Goal: Find specific page/section: Find specific page/section

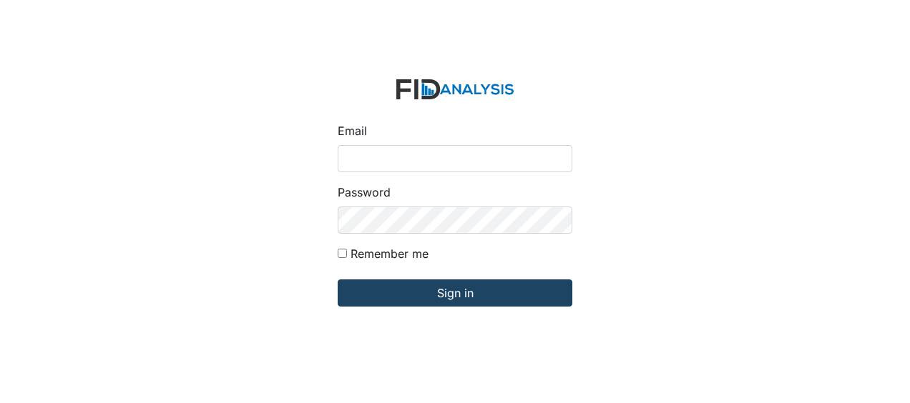
type input "Jbryant@lifeincorporated.com"
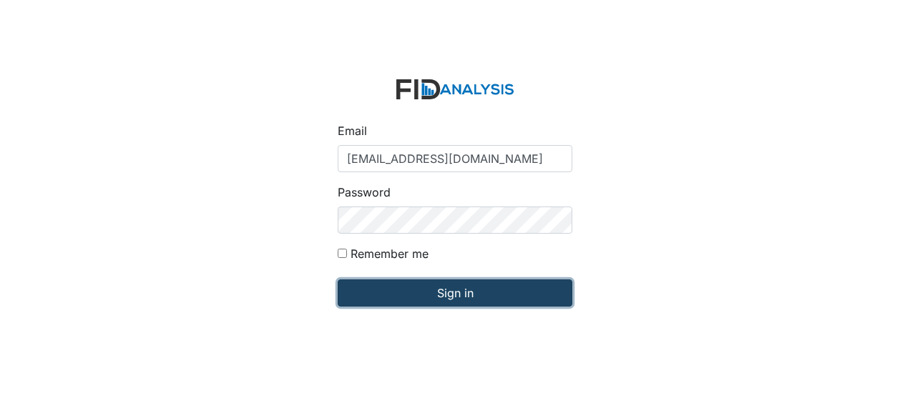
click at [399, 296] on input "Sign in" at bounding box center [455, 293] width 235 height 27
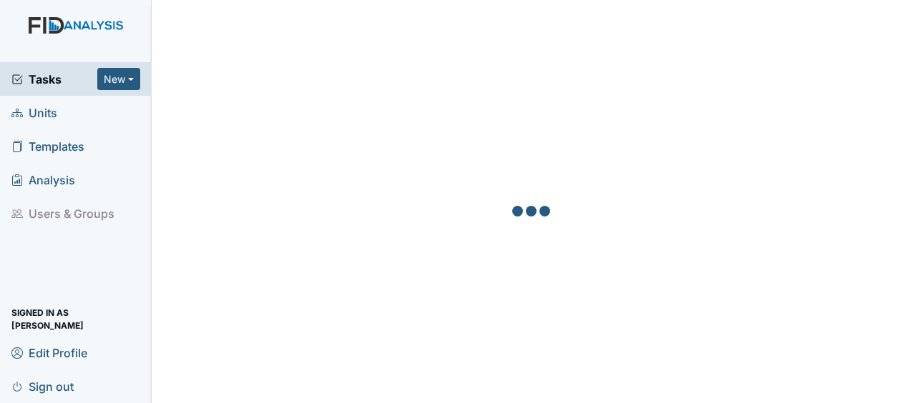
click at [46, 112] on span "Units" at bounding box center [34, 113] width 46 height 22
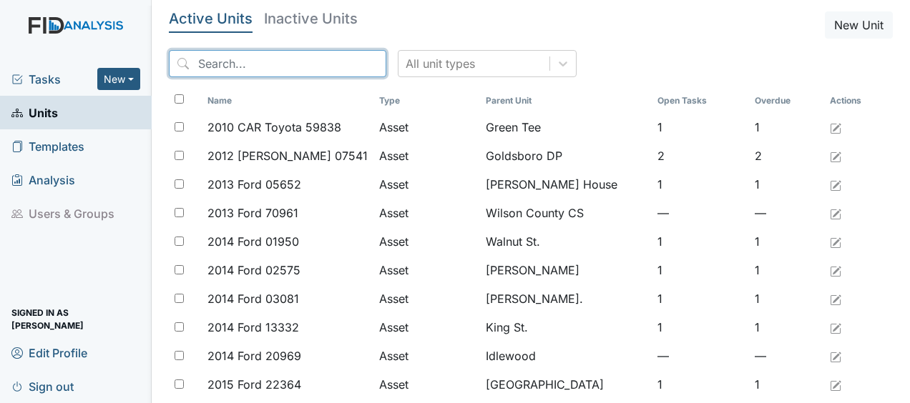
click at [235, 72] on input "search" at bounding box center [277, 63] width 217 height 27
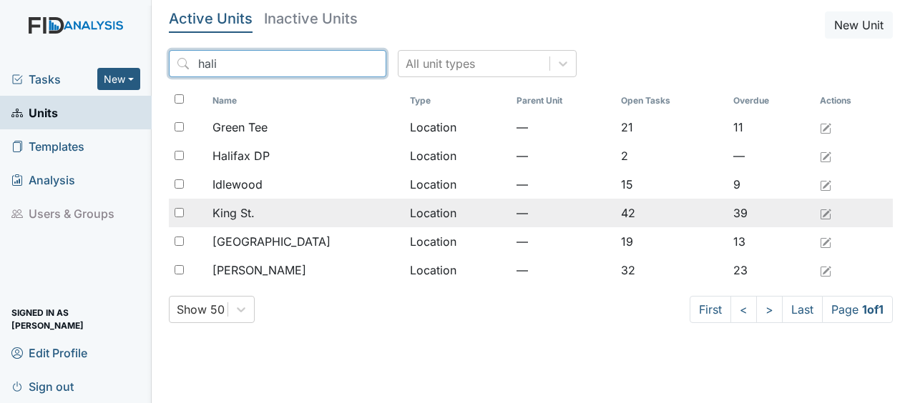
type input "hali"
click at [404, 215] on td "Location" at bounding box center [457, 213] width 107 height 29
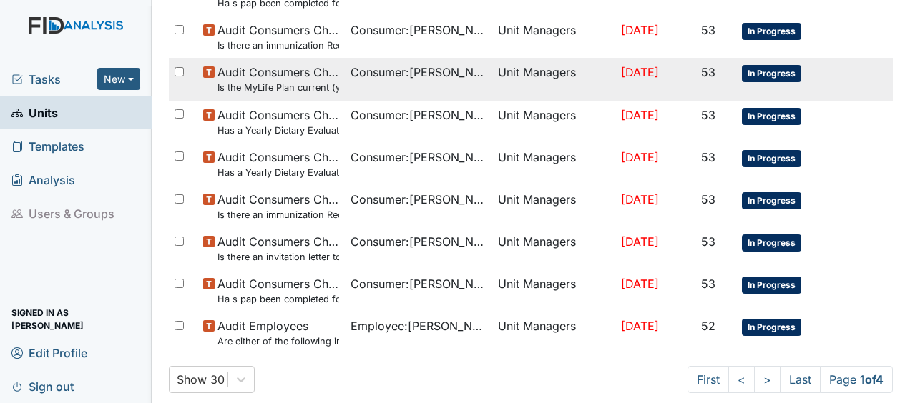
scroll to position [1127, 0]
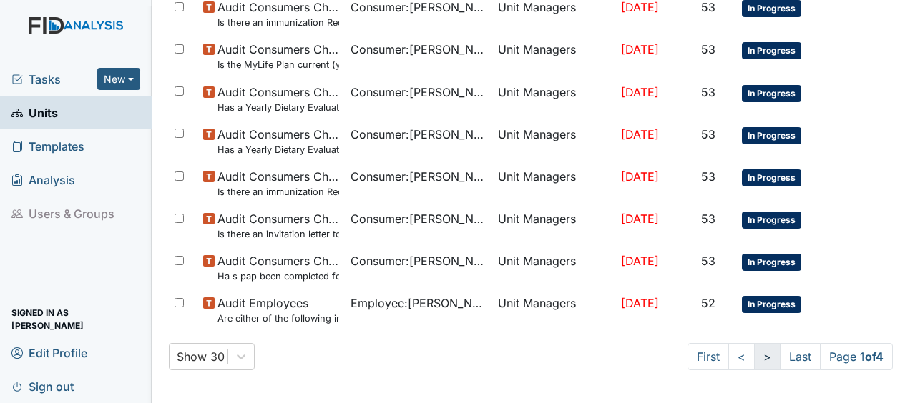
click at [754, 355] on link ">" at bounding box center [767, 356] width 26 height 27
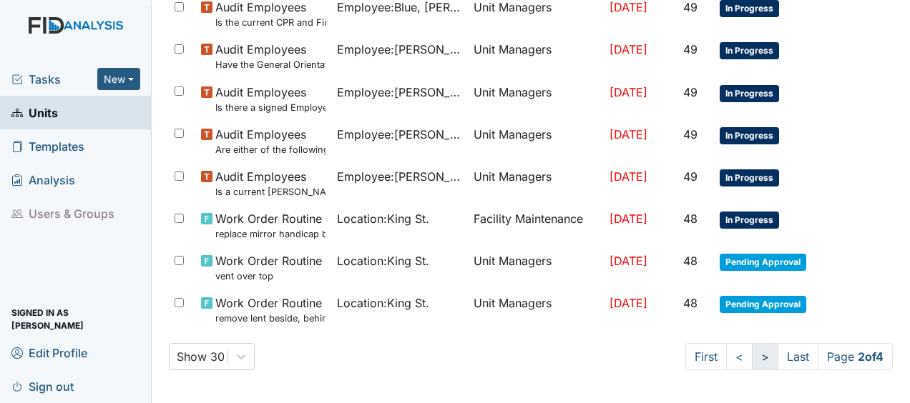
click at [752, 358] on link ">" at bounding box center [765, 356] width 26 height 27
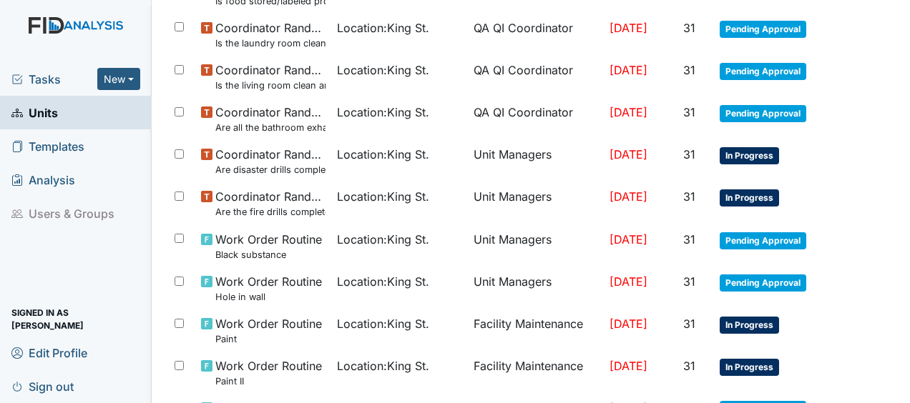
scroll to position [1089, 0]
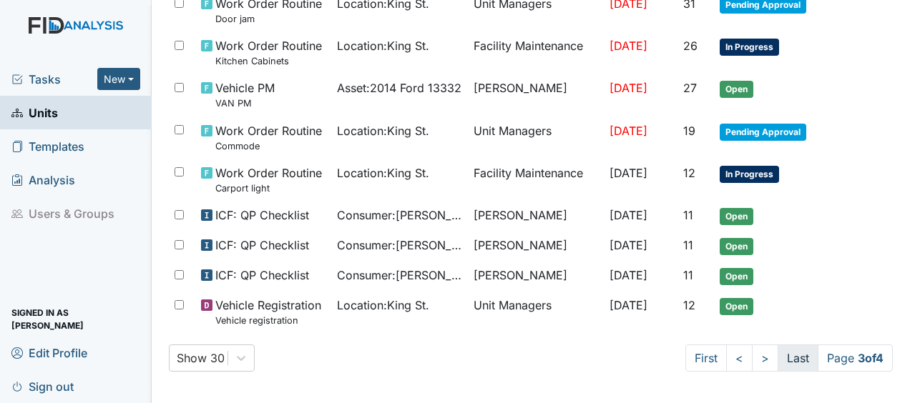
click at [787, 359] on link "Last" at bounding box center [798, 358] width 41 height 27
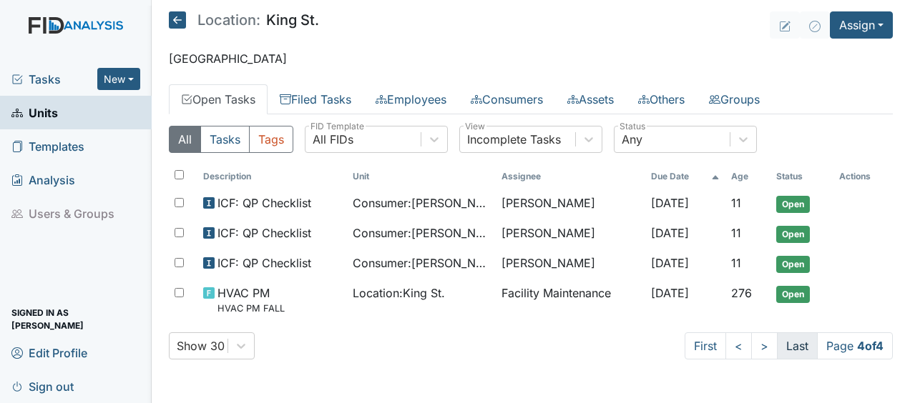
scroll to position [0, 0]
click at [731, 346] on link "<" at bounding box center [738, 346] width 26 height 27
